Goal: Task Accomplishment & Management: Manage account settings

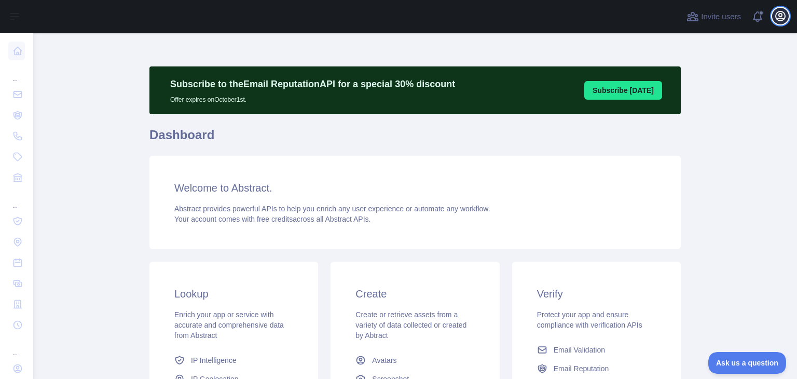
click at [774, 13] on icon "button" at bounding box center [780, 16] width 12 height 12
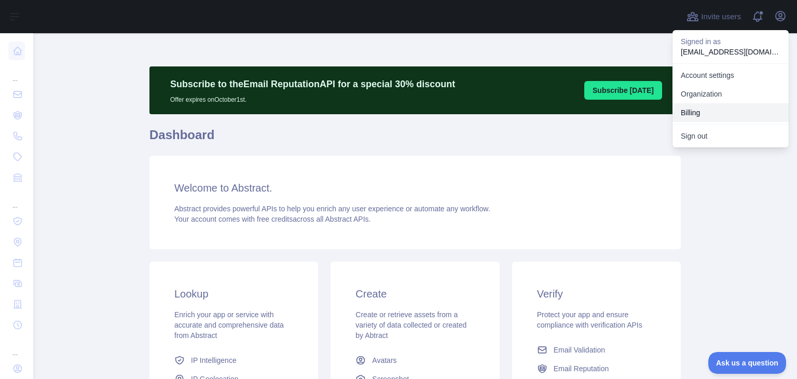
click at [712, 115] on button "Billing" at bounding box center [730, 112] width 116 height 19
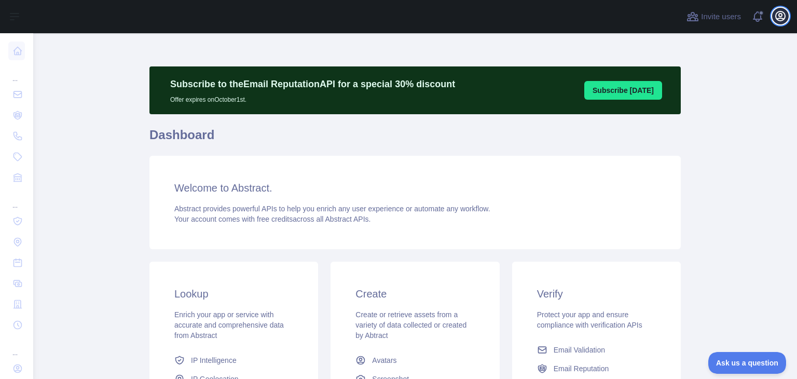
click at [782, 12] on icon "button" at bounding box center [779, 15] width 9 height 9
click at [729, 357] on span "Ask us a question" at bounding box center [742, 360] width 78 height 7
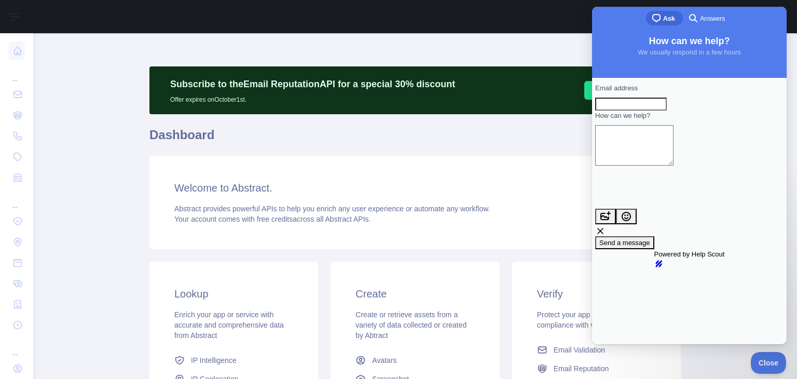
click at [666, 143] on textarea "How can we help?" at bounding box center [634, 145] width 78 height 40
click at [650, 111] on input "Email address" at bounding box center [631, 104] width 72 height 13
type input "**********"
click at [654, 165] on textarea "How can we help?" at bounding box center [634, 145] width 78 height 40
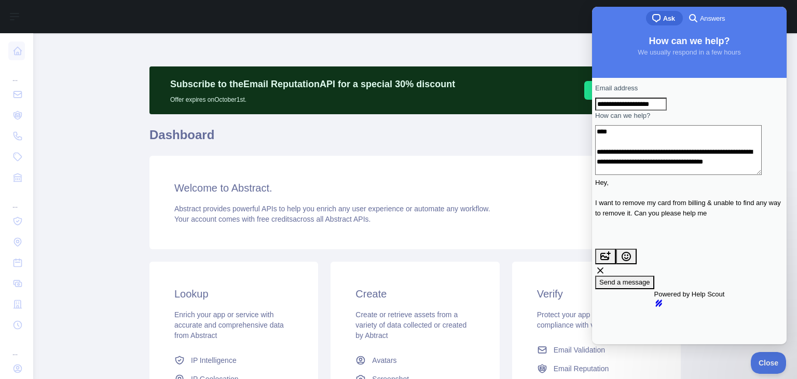
scroll to position [5, 0]
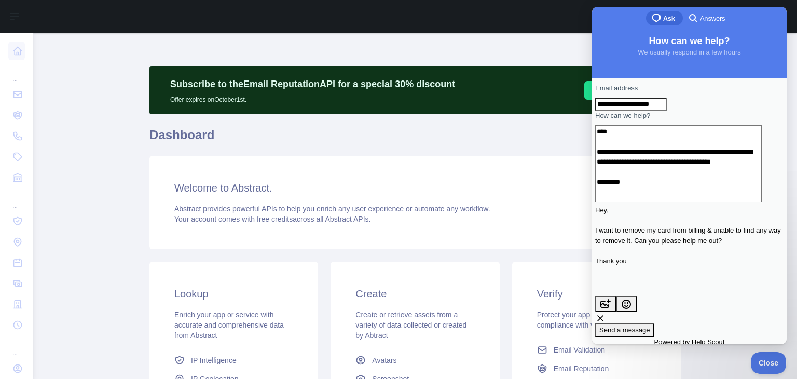
type textarea "**********"
click at [541, 151] on div "Subscribe to the Email Reputation API for a special 30 % discount Offer expires…" at bounding box center [414, 279] width 531 height 427
click at [549, 191] on h3 "Welcome to Abstract." at bounding box center [414, 187] width 481 height 15
click at [771, 365] on button "Close" at bounding box center [765, 361] width 35 height 22
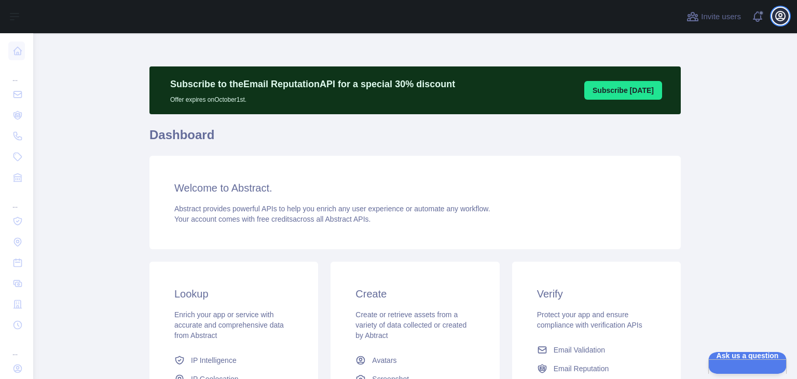
click at [781, 16] on icon "button" at bounding box center [779, 15] width 9 height 9
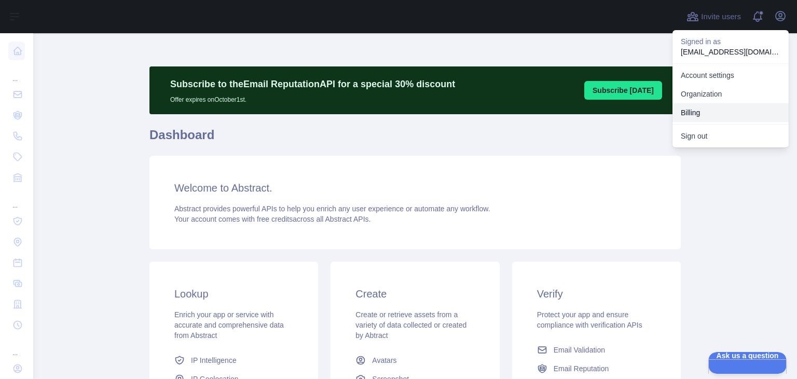
click at [709, 103] on button "Billing" at bounding box center [730, 112] width 116 height 19
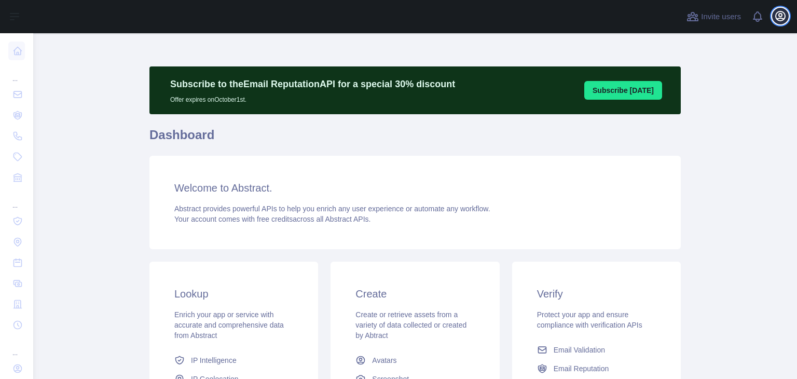
click at [779, 13] on icon "button" at bounding box center [780, 16] width 12 height 12
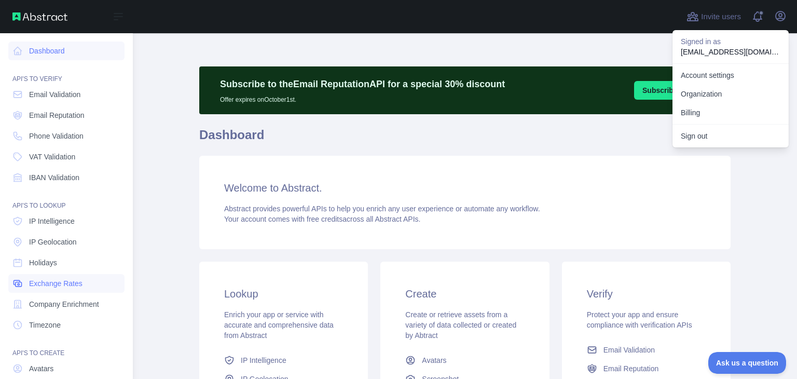
scroll to position [78, 0]
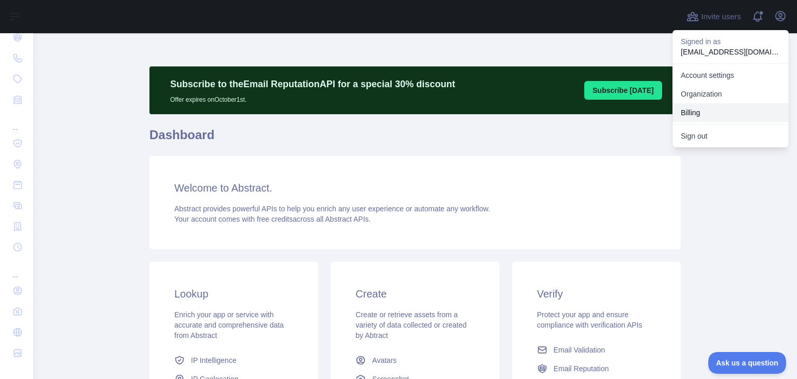
click at [699, 107] on button "Billing" at bounding box center [730, 112] width 116 height 19
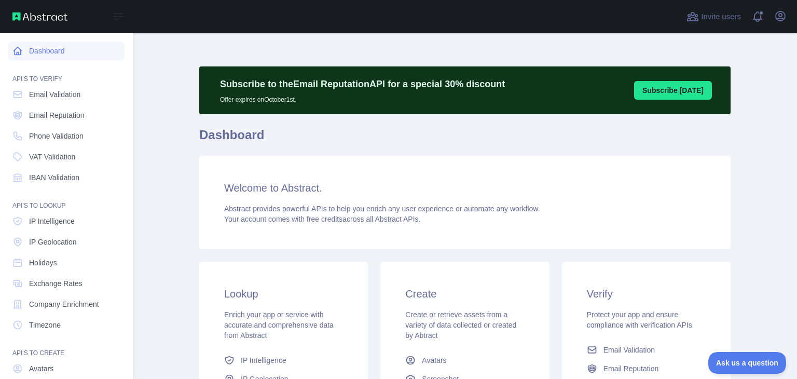
click at [65, 52] on link "Dashboard" at bounding box center [66, 50] width 116 height 19
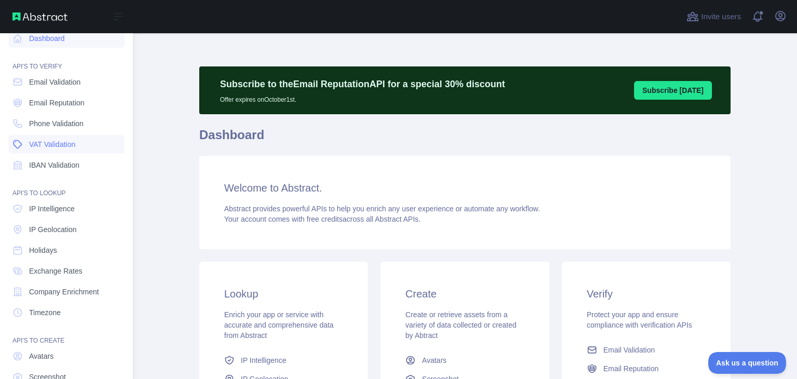
scroll to position [78, 0]
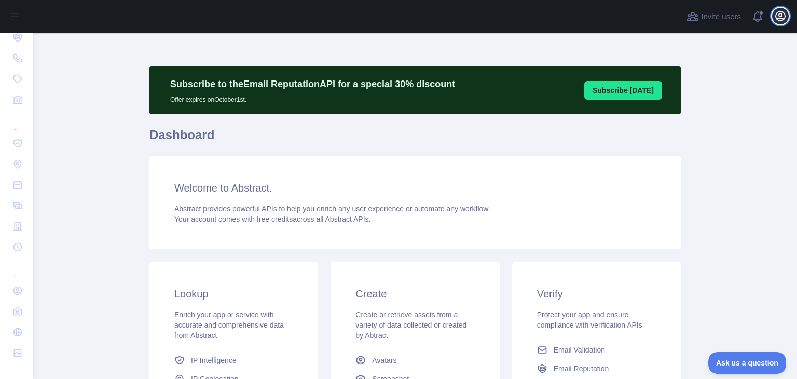
click at [777, 17] on icon "button" at bounding box center [780, 16] width 12 height 12
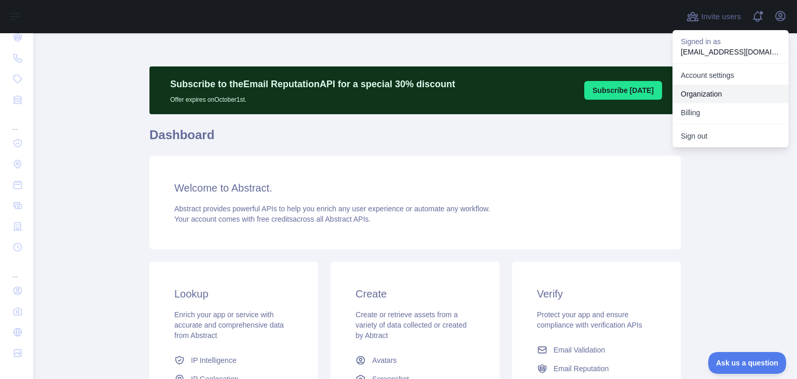
click at [714, 90] on link "Organization" at bounding box center [730, 94] width 116 height 19
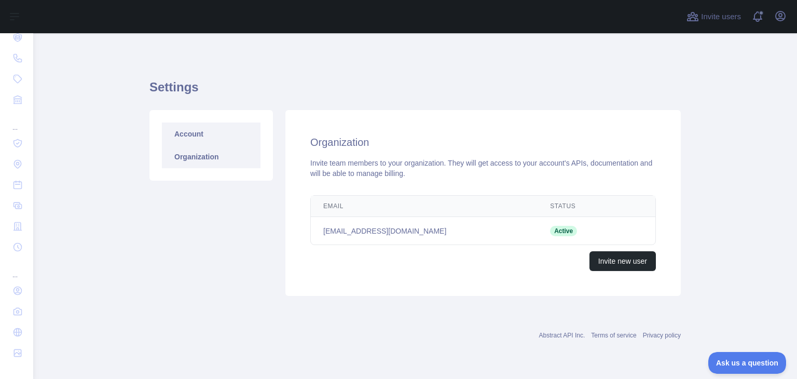
click at [198, 133] on link "Account" at bounding box center [211, 133] width 99 height 23
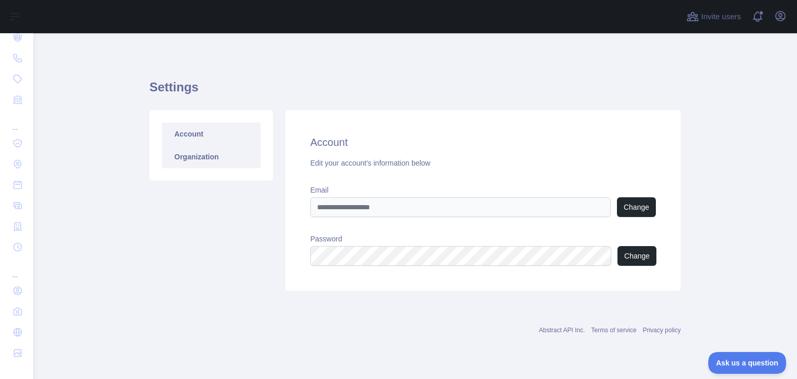
click at [214, 158] on link "Organization" at bounding box center [211, 156] width 99 height 23
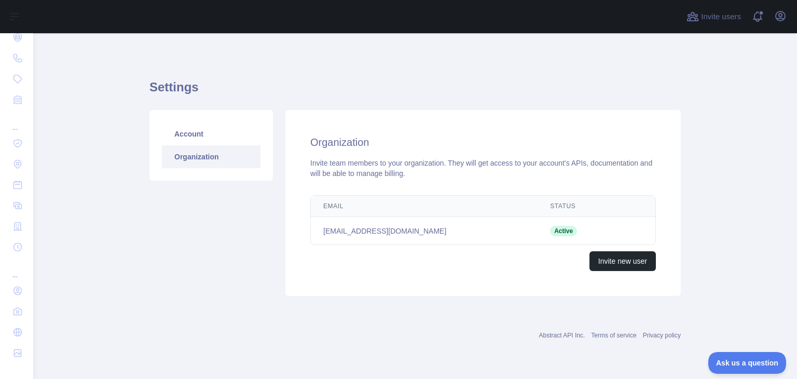
click at [776, 24] on div "Open user menu" at bounding box center [780, 17] width 17 height 18
click at [779, 21] on icon "button" at bounding box center [780, 16] width 12 height 12
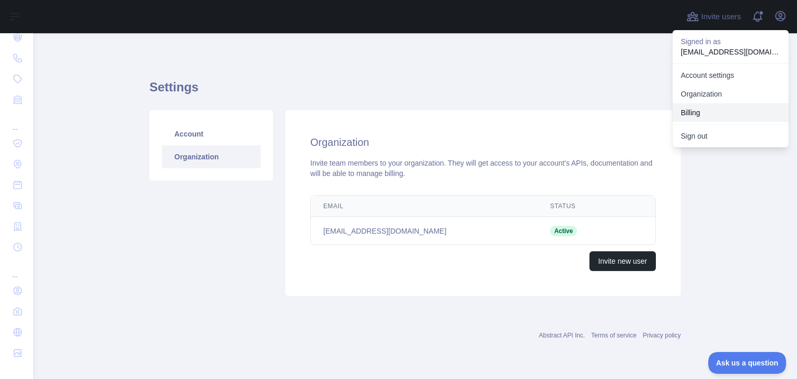
click at [712, 116] on button "Billing" at bounding box center [730, 112] width 116 height 19
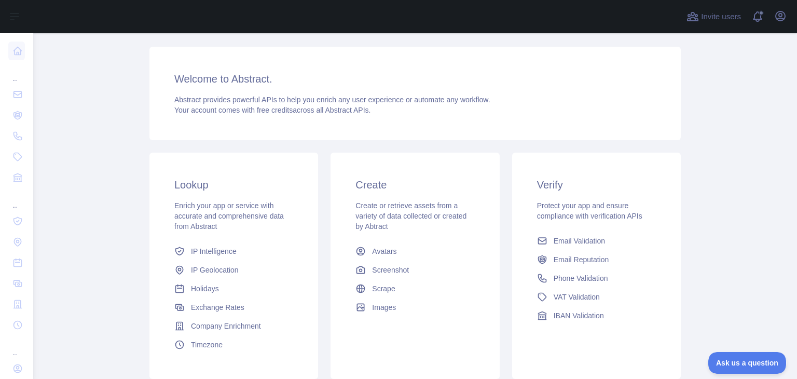
scroll to position [186, 0]
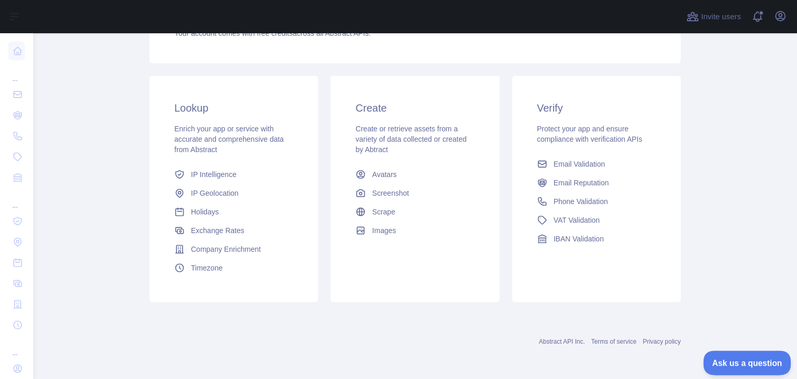
click at [733, 356] on button "Ask us a question" at bounding box center [742, 361] width 78 height 22
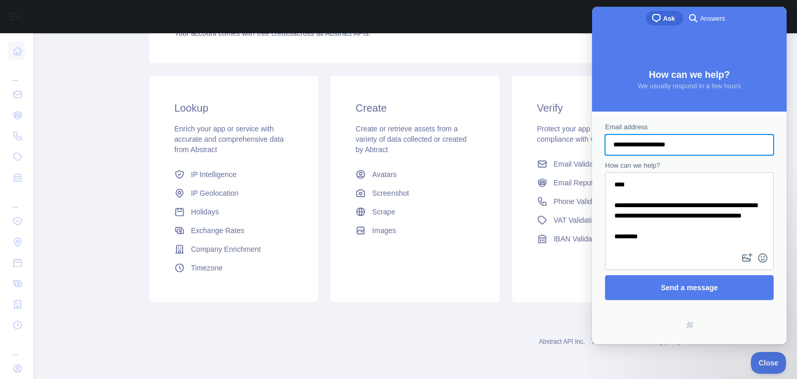
scroll to position [0, 0]
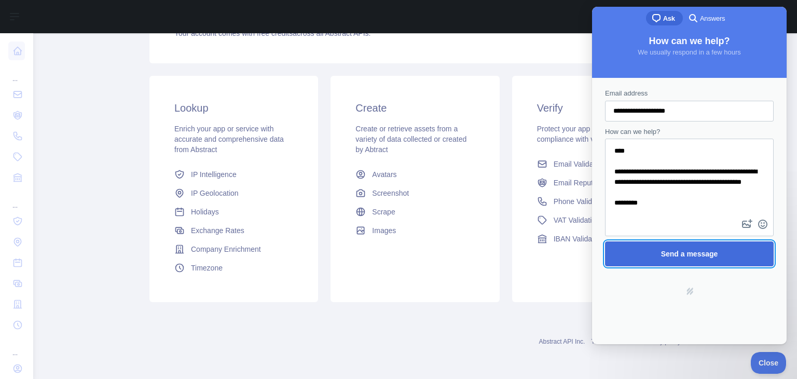
click at [673, 251] on span "Send a message" at bounding box center [689, 253] width 57 height 8
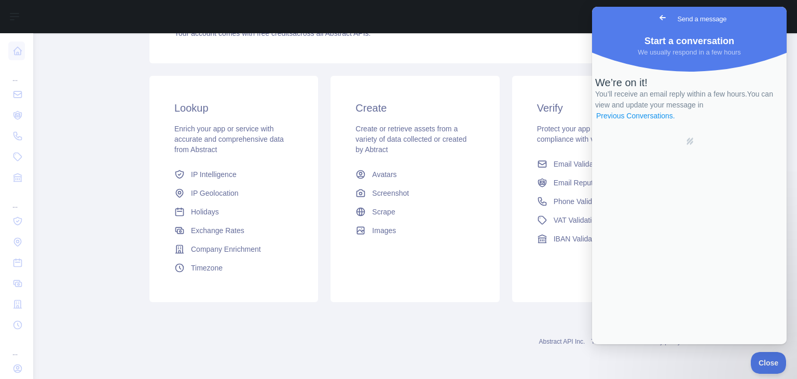
click at [671, 121] on link "Previous Conversations ." at bounding box center [635, 115] width 81 height 11
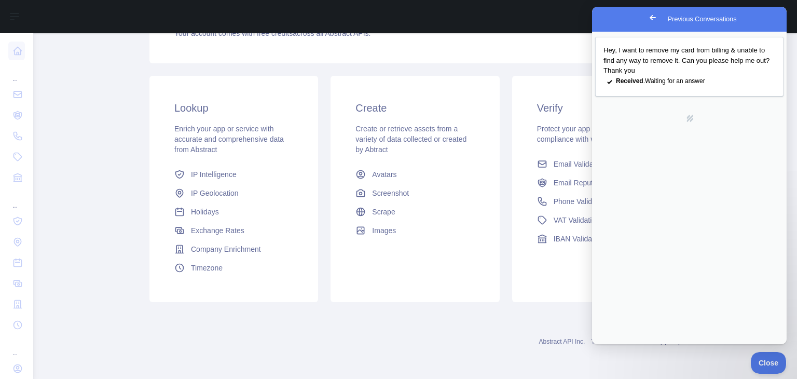
click at [646, 18] on span "Go back" at bounding box center [652, 17] width 12 height 12
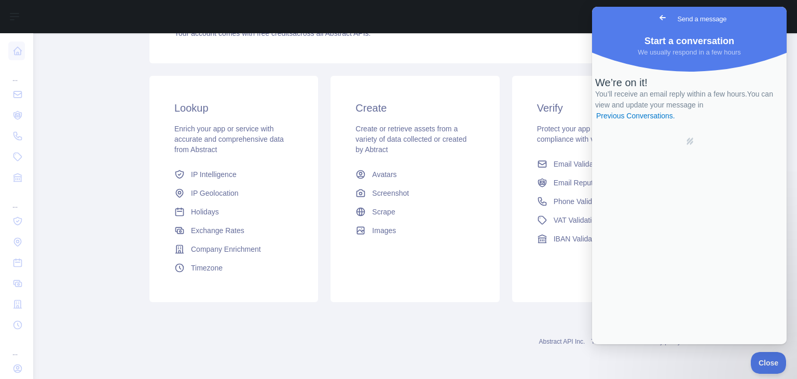
click at [440, 293] on div "Create Create or retrieve assets from a variety of data collected or created by…" at bounding box center [414, 189] width 169 height 226
click at [763, 358] on span "Close" at bounding box center [765, 360] width 35 height 7
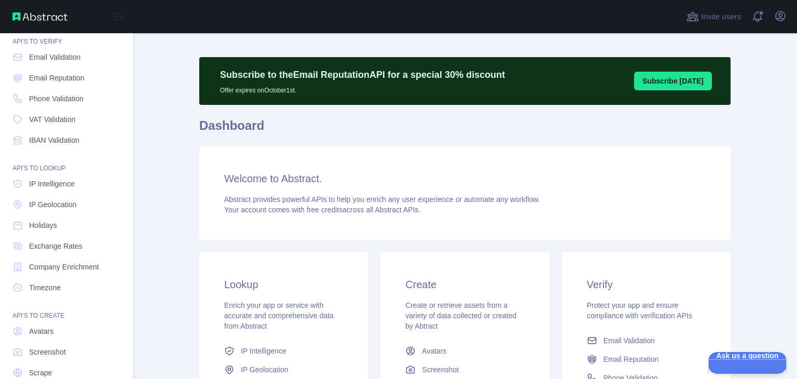
scroll to position [78, 0]
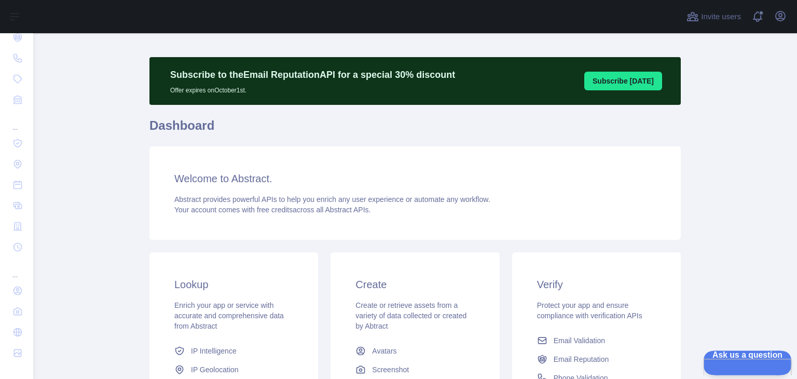
click at [742, 353] on button "Ask us a question" at bounding box center [742, 361] width 78 height 22
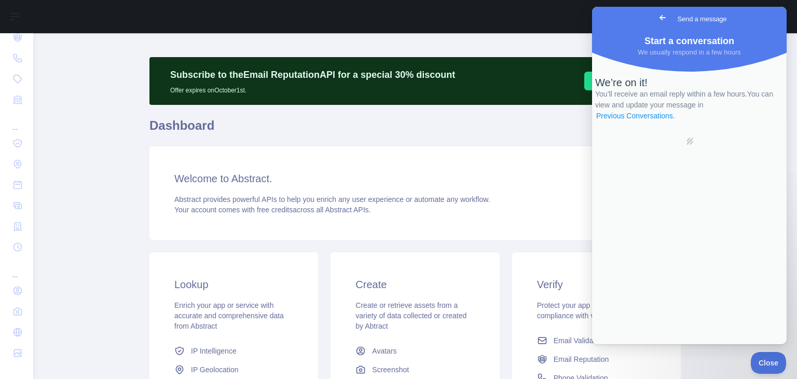
click at [676, 121] on link "Previous Conversations ." at bounding box center [635, 115] width 81 height 11
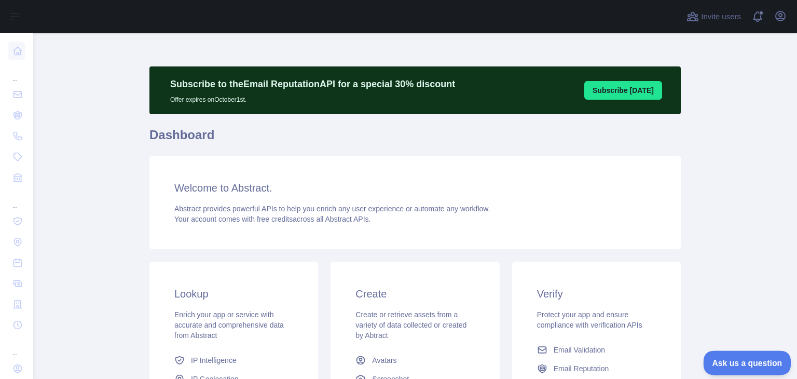
click at [739, 359] on span "Ask us a question" at bounding box center [742, 360] width 78 height 7
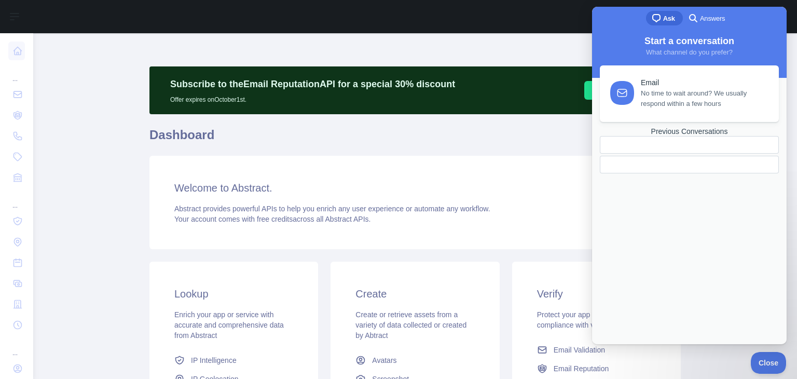
click at [680, 104] on span "No time to wait around? We usually respond within a few hours" at bounding box center [704, 98] width 126 height 21
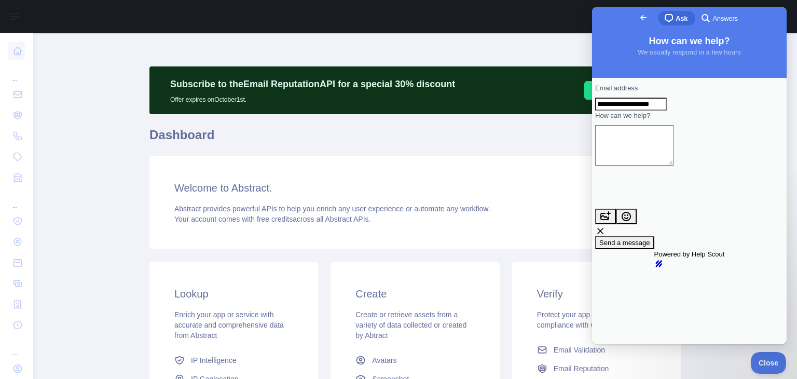
click at [699, 17] on span "search-medium" at bounding box center [705, 17] width 12 height 12
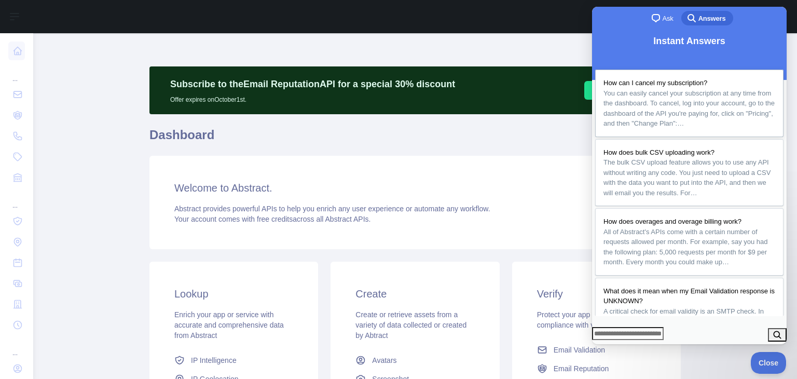
click at [697, 124] on span "You can easily cancel your subscription at any time from the dashboard. To canc…" at bounding box center [689, 108] width 172 height 40
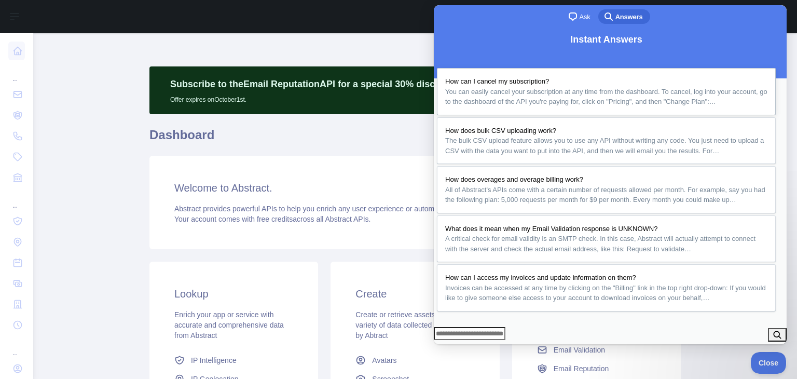
click at [697, 378] on div at bounding box center [610, 382] width 352 height 0
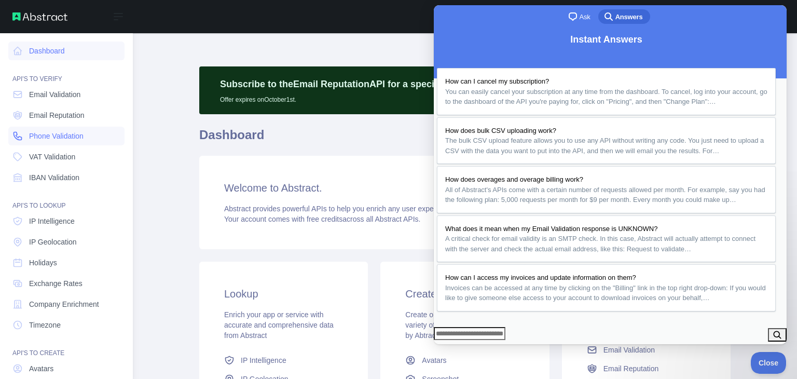
click at [39, 135] on span "Phone Validation" at bounding box center [56, 136] width 54 height 10
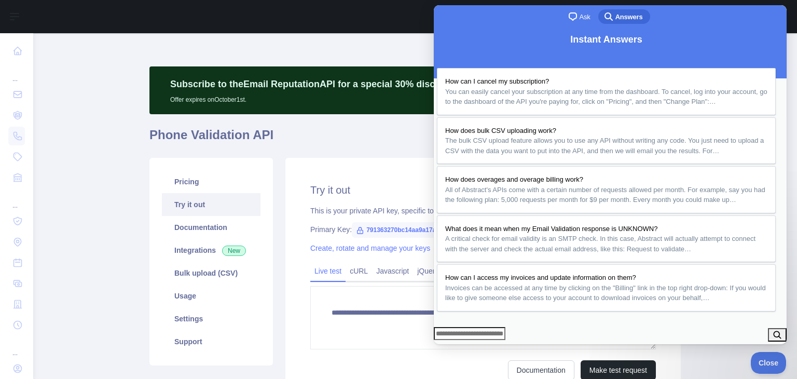
scroll to position [475, 0]
click at [377, 137] on h1 "Phone Validation API" at bounding box center [414, 139] width 531 height 25
click at [453, 344] on button "Close" at bounding box center [443, 350] width 19 height 13
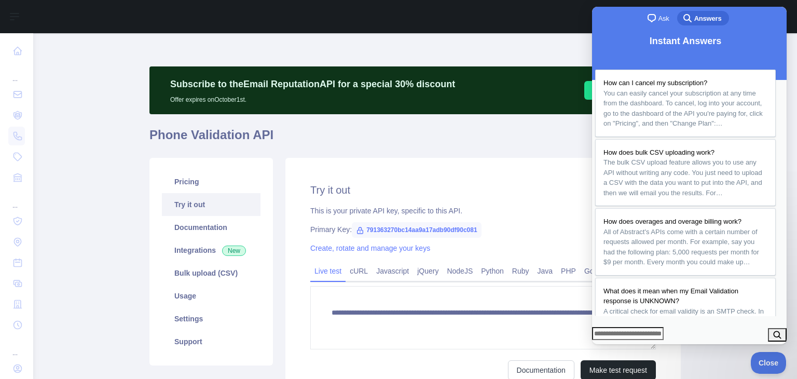
scroll to position [315, 0]
click at [762, 359] on span "Close" at bounding box center [765, 360] width 35 height 7
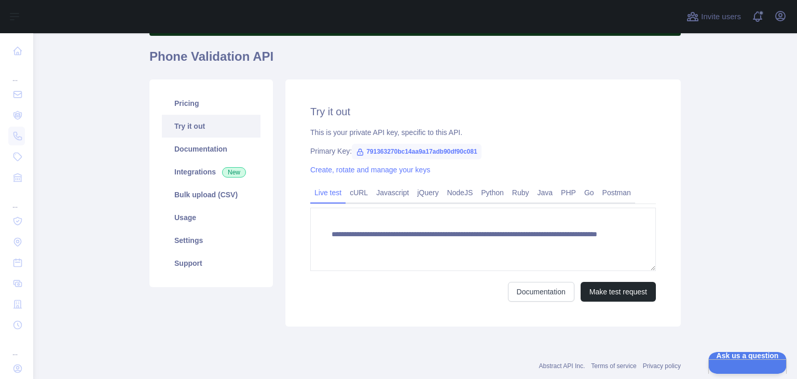
scroll to position [79, 0]
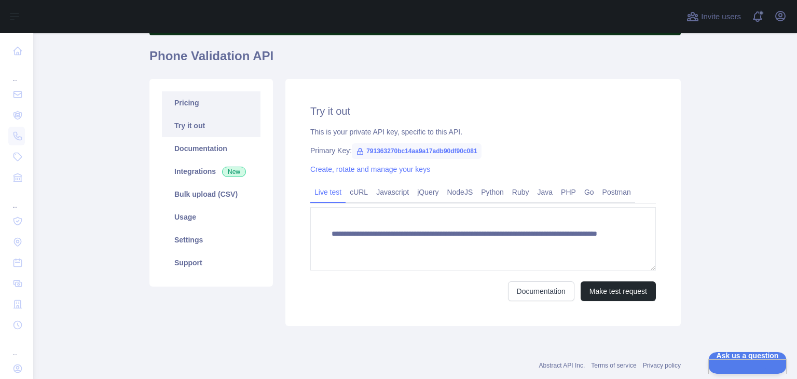
click at [200, 106] on link "Pricing" at bounding box center [211, 102] width 99 height 23
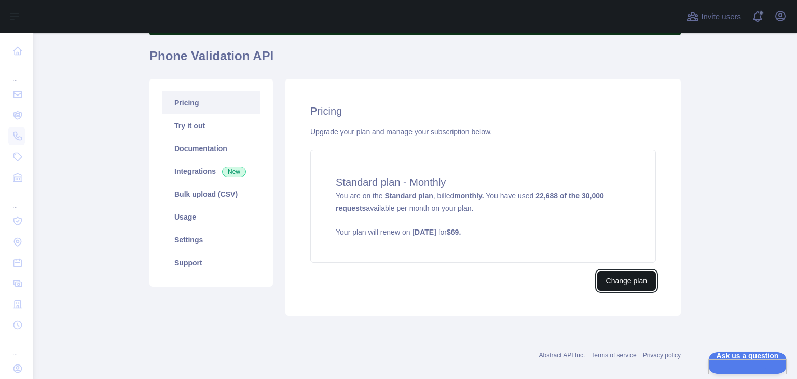
click at [615, 280] on button "Change plan" at bounding box center [626, 281] width 59 height 20
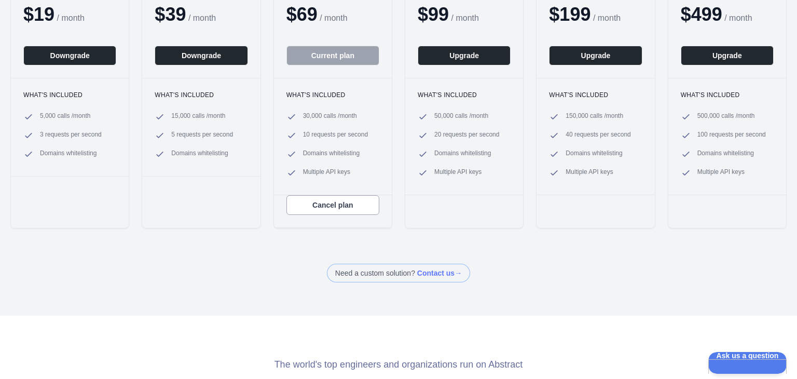
scroll to position [205, 0]
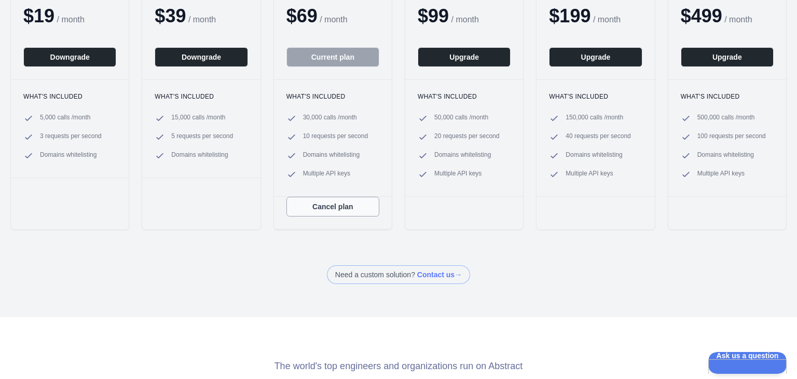
click at [349, 205] on button "Cancel plan" at bounding box center [332, 207] width 93 height 20
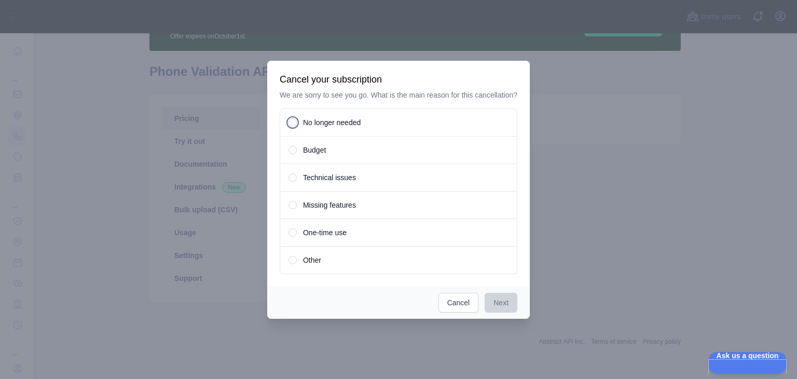
click at [295, 118] on div "No longer needed" at bounding box center [399, 122] width 238 height 28
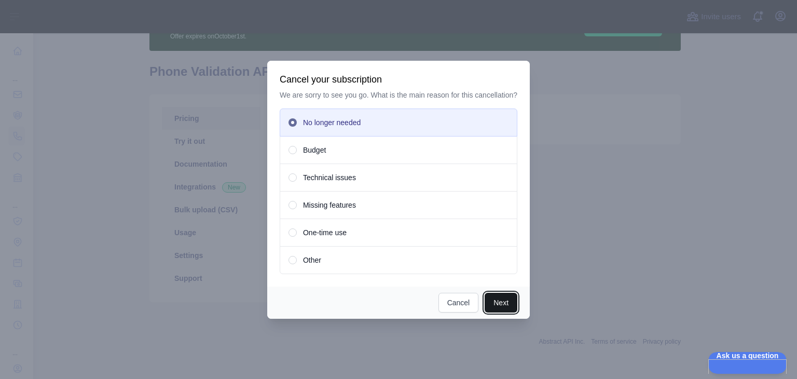
click at [491, 304] on button "Next" at bounding box center [500, 303] width 33 height 20
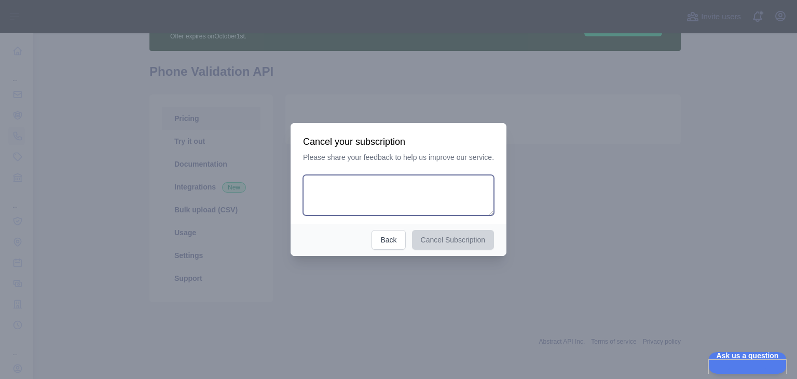
click at [378, 198] on textarea at bounding box center [398, 195] width 191 height 40
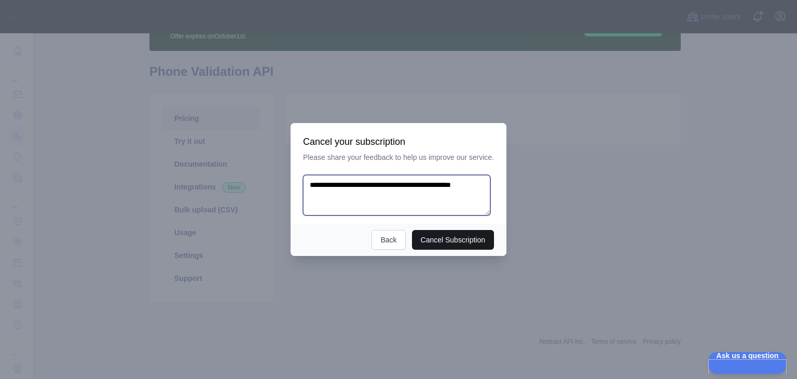
type textarea "**********"
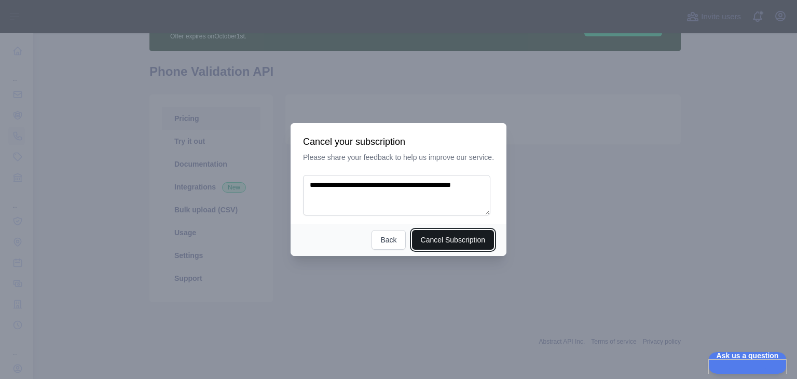
click at [446, 241] on button "Cancel Subscription" at bounding box center [453, 240] width 82 height 20
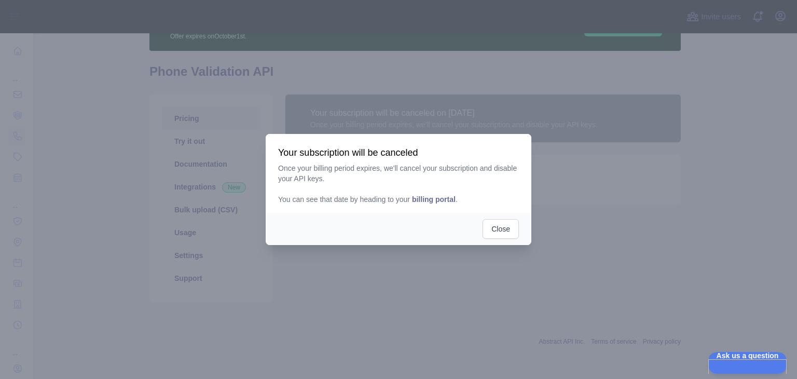
drag, startPoint x: 425, startPoint y: 202, endPoint x: 391, endPoint y: 181, distance: 39.9
click at [391, 181] on p "Once your billing period expires, we'll cancel your subscription and disable yo…" at bounding box center [398, 183] width 241 height 41
click at [422, 198] on span "billing portal" at bounding box center [434, 199] width 44 height 8
